Goal: Task Accomplishment & Management: Manage account settings

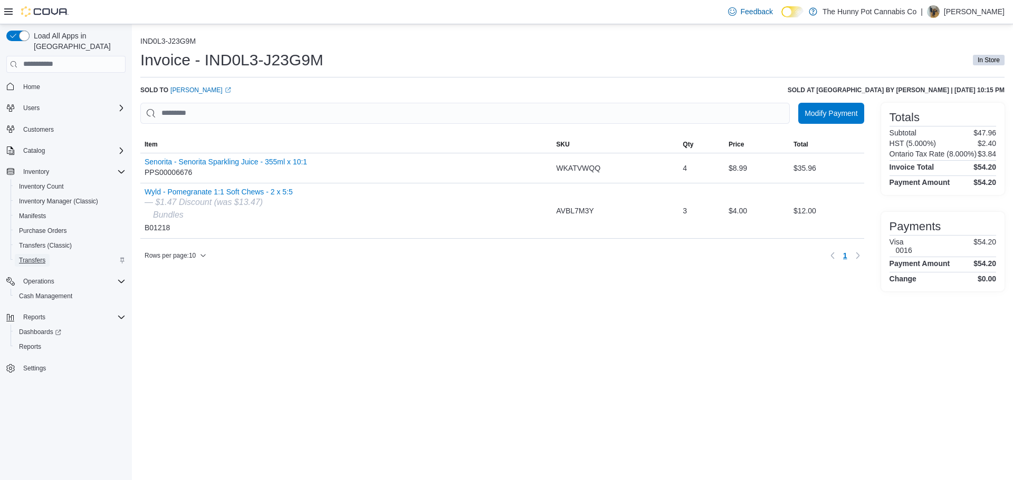
click at [34, 256] on span "Transfers" at bounding box center [32, 260] width 26 height 8
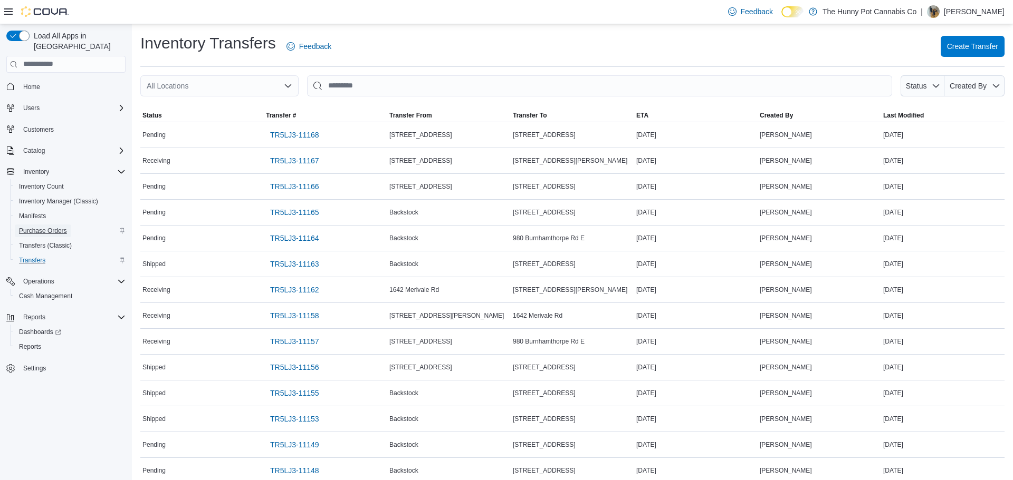
click at [45, 227] on span "Purchase Orders" at bounding box center [43, 231] width 48 height 8
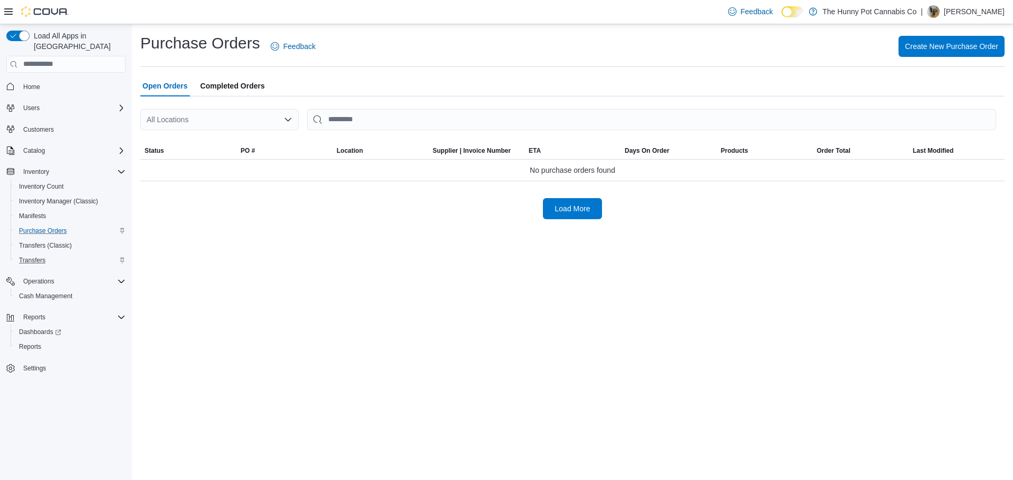
click at [255, 126] on div "All Locations" at bounding box center [219, 119] width 158 height 21
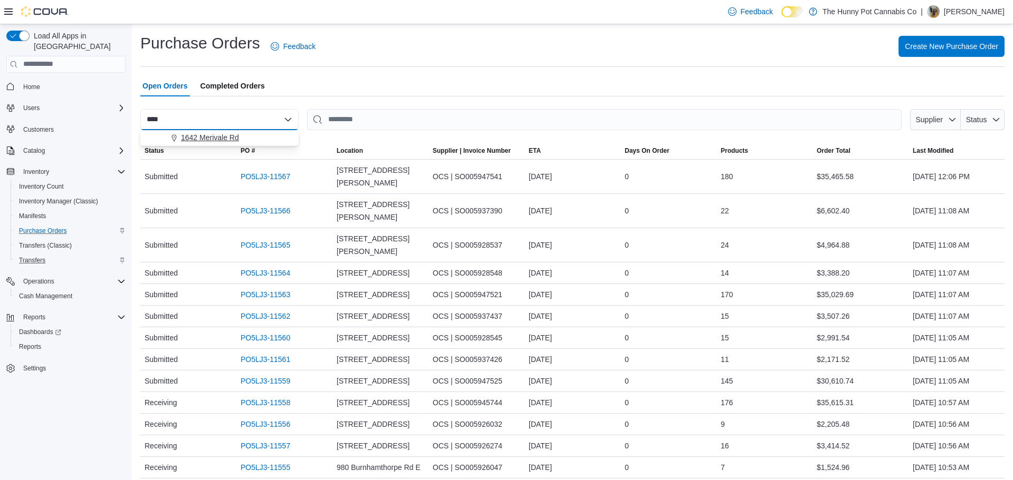
type input "****"
click at [237, 138] on span "1642 Merivale Rd" at bounding box center [210, 137] width 58 height 11
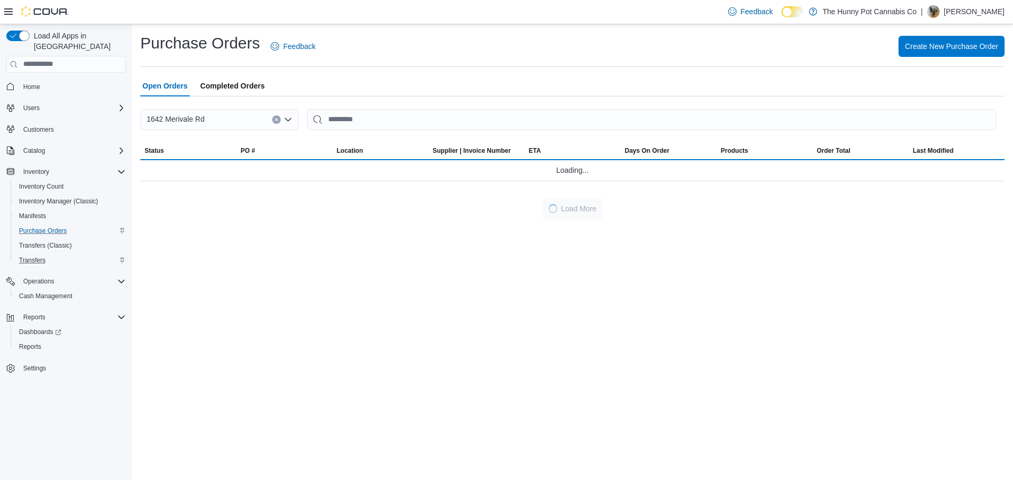
click at [385, 139] on div at bounding box center [572, 136] width 864 height 13
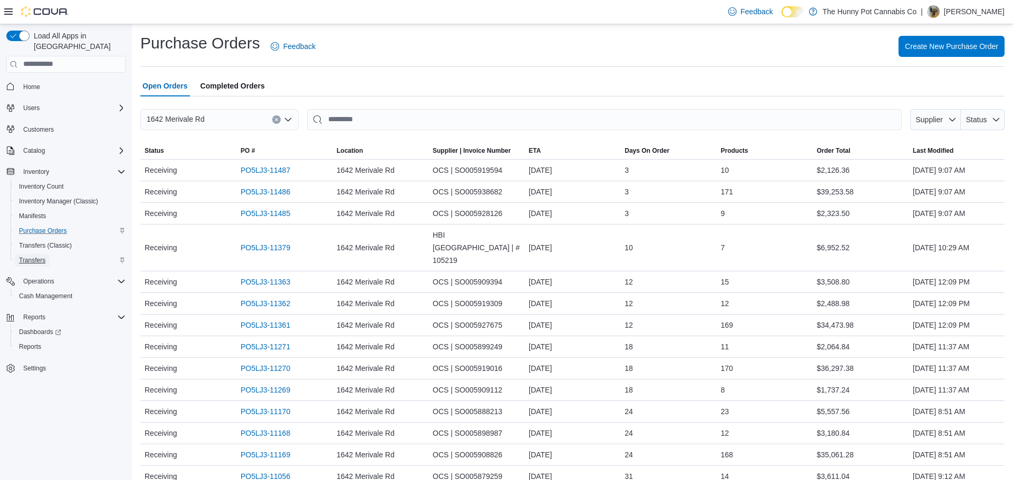
click at [40, 256] on span "Transfers" at bounding box center [32, 260] width 26 height 8
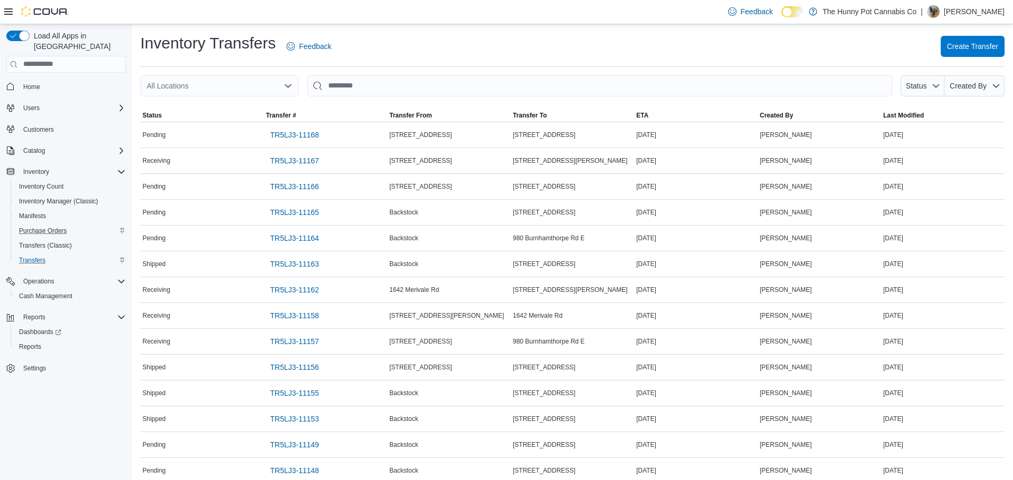
click at [201, 97] on div at bounding box center [572, 103] width 864 height 13
click at [199, 92] on div "All Locations" at bounding box center [219, 85] width 158 height 21
type input "****"
click at [213, 107] on span "1642 Merivale Rd" at bounding box center [210, 104] width 58 height 11
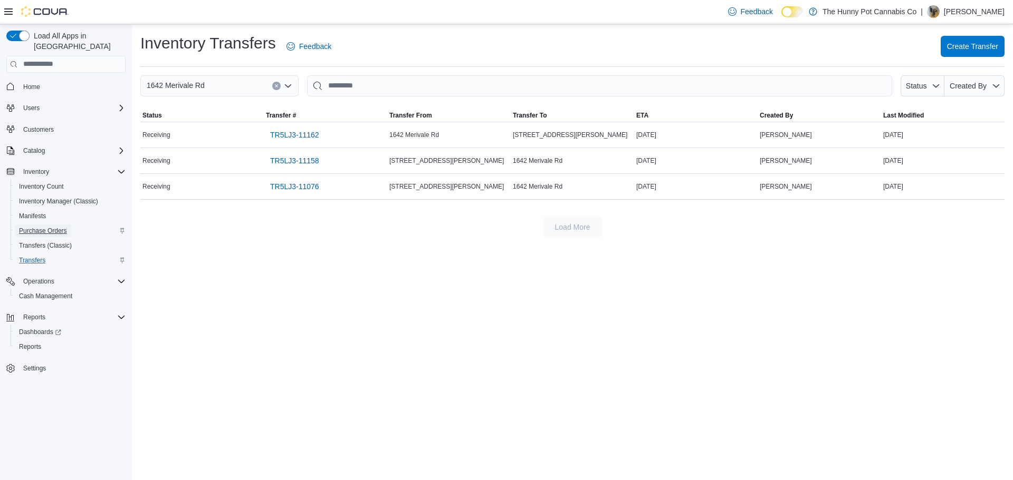
click at [55, 227] on span "Purchase Orders" at bounding box center [43, 231] width 48 height 8
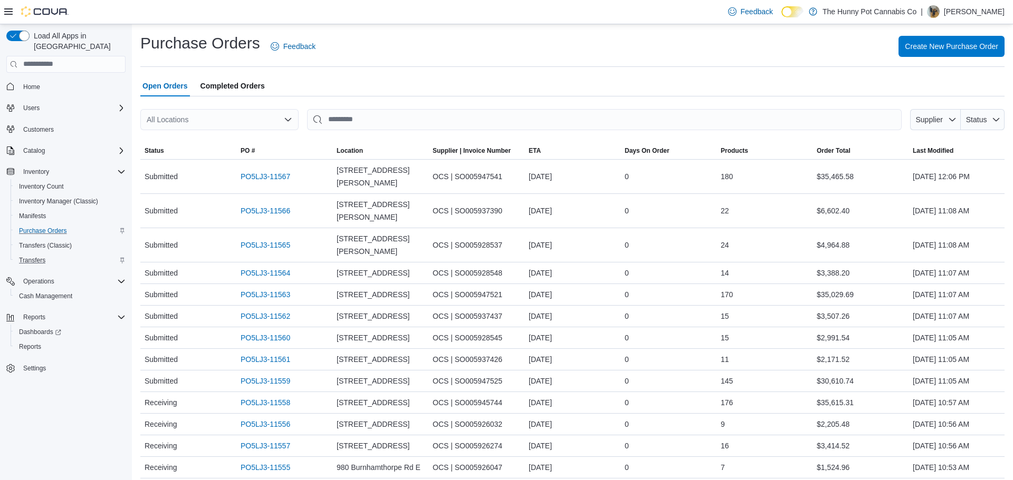
click at [201, 123] on div "All Locations" at bounding box center [219, 119] width 158 height 21
type input "****"
click at [215, 142] on span "1642 Merivale Rd" at bounding box center [210, 137] width 58 height 11
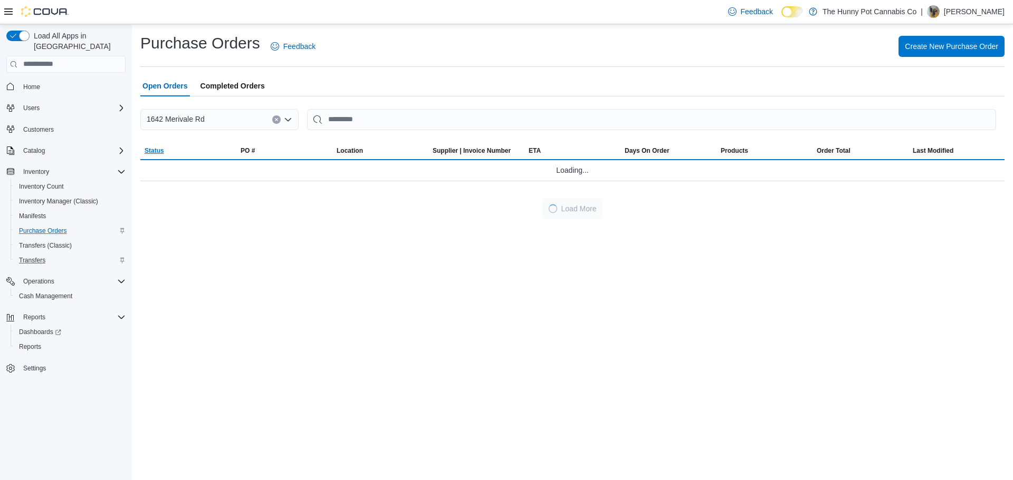
click at [198, 146] on span "Status" at bounding box center [188, 150] width 96 height 17
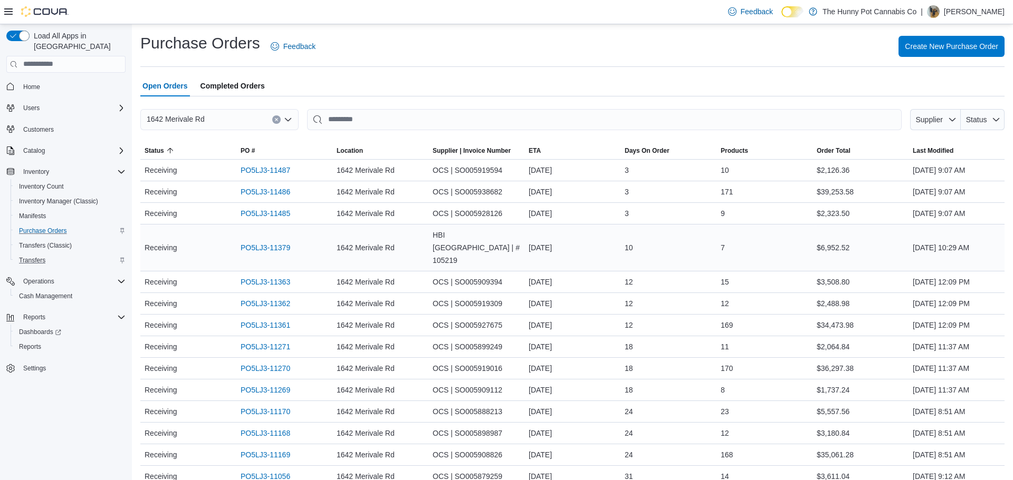
click at [277, 244] on div "PO5LJ3-11379" at bounding box center [284, 247] width 96 height 21
click at [282, 242] on link "PO5LJ3-11379" at bounding box center [265, 248] width 50 height 13
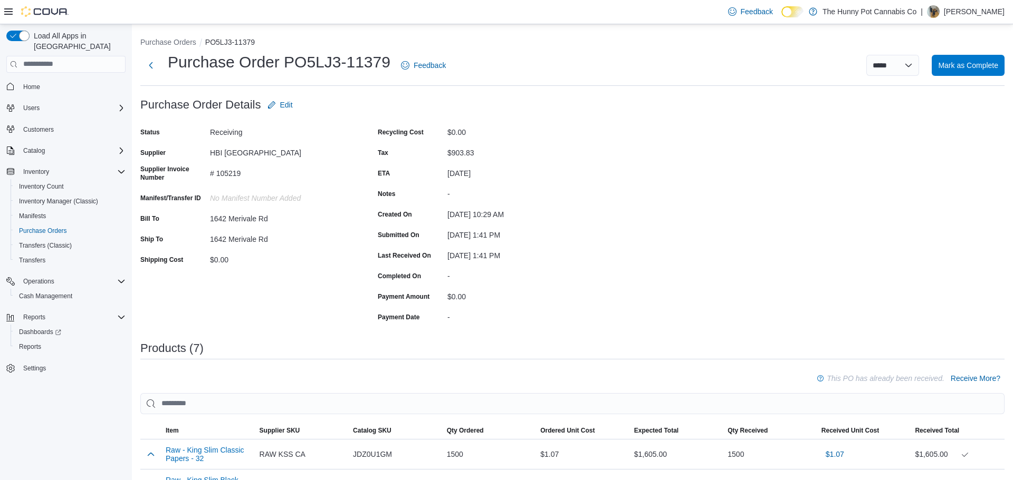
click at [324, 312] on div "Status Receiving Supplier HBI [GEOGRAPHIC_DATA] Supplier Invoice Number # 10521…" at bounding box center [245, 224] width 211 height 201
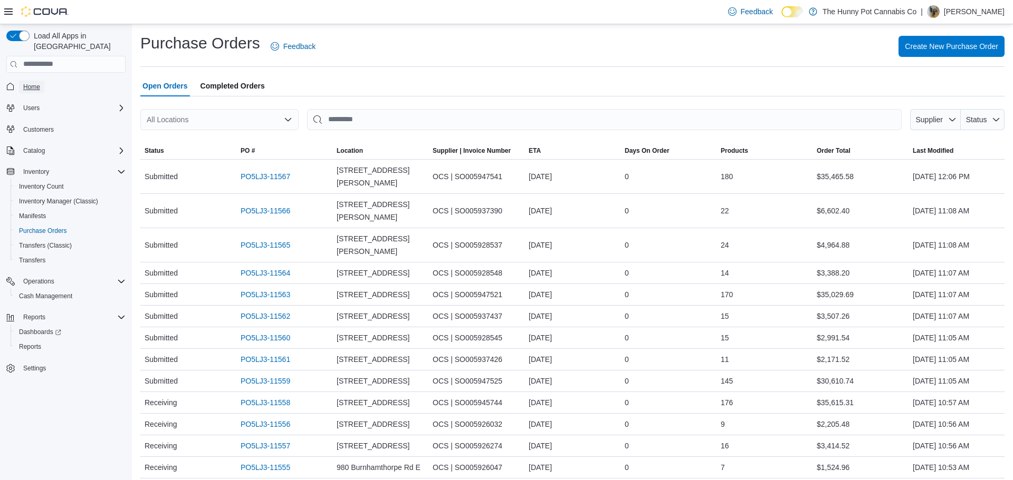
click at [33, 81] on span "Home" at bounding box center [31, 87] width 17 height 13
